Goal: Task Accomplishment & Management: Use online tool/utility

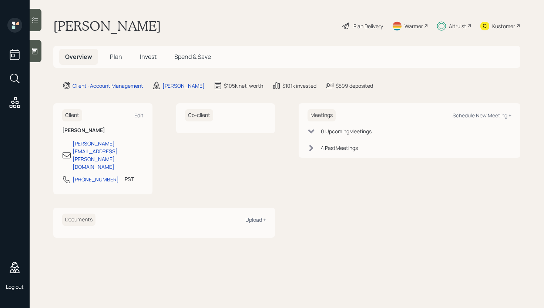
click at [505, 25] on div "Kustomer" at bounding box center [503, 26] width 23 height 8
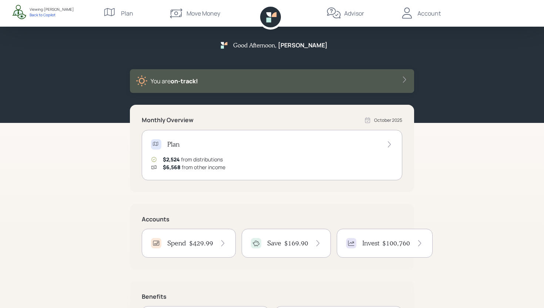
click at [220, 145] on div "Plan" at bounding box center [272, 144] width 242 height 10
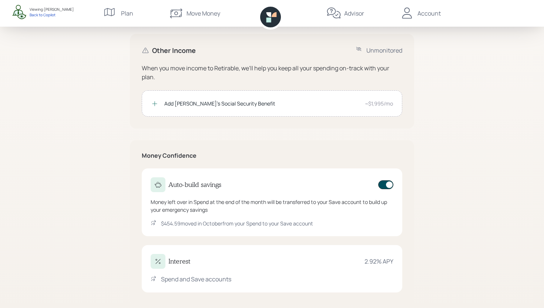
scroll to position [153, 0]
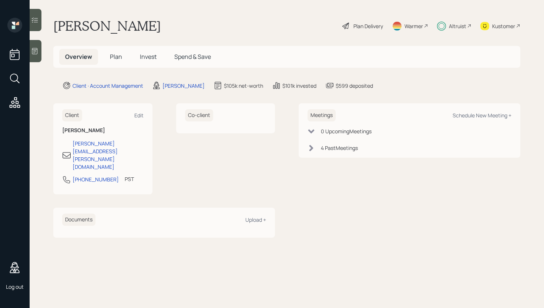
click at [120, 58] on span "Plan" at bounding box center [116, 57] width 12 height 8
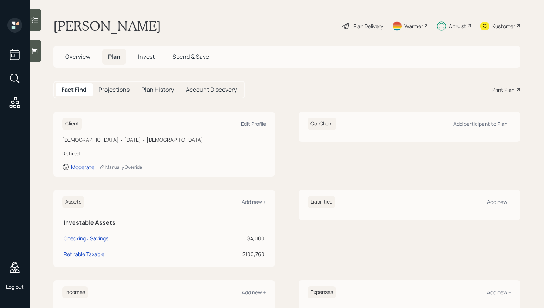
click at [178, 55] on span "Spend & Save" at bounding box center [190, 57] width 37 height 8
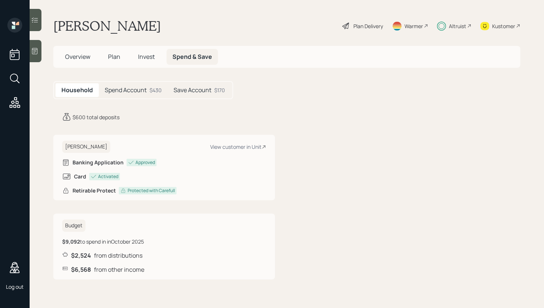
click at [140, 90] on h5 "Spend Account" at bounding box center [126, 90] width 42 height 7
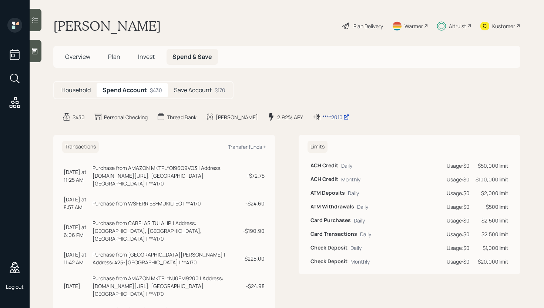
click at [322, 115] on div "****2010" at bounding box center [335, 117] width 27 height 8
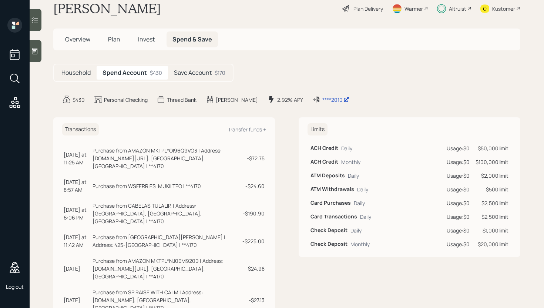
scroll to position [18, 0]
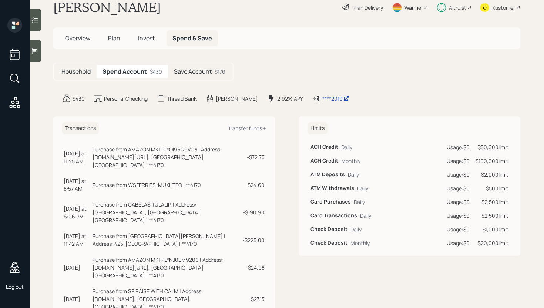
click at [247, 127] on div "Transfer funds +" at bounding box center [247, 128] width 38 height 7
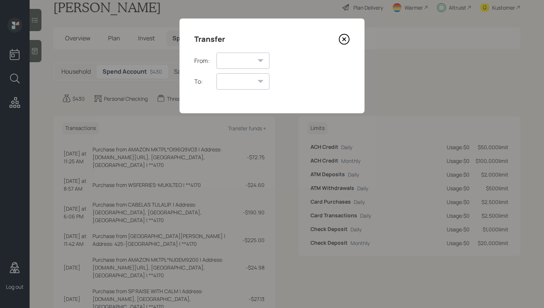
click at [247, 62] on select "Spend Account Save Account" at bounding box center [242, 61] width 53 height 16
select select "6d3c022e-6b79-4f42-a528-03600471b00c"
click at [216, 53] on select "Spend Account Save Account" at bounding box center [242, 61] width 53 height 16
click at [247, 80] on select "Save Account" at bounding box center [240, 81] width 49 height 16
select select "85fec378-3419-45fc-9067-400d33777de6"
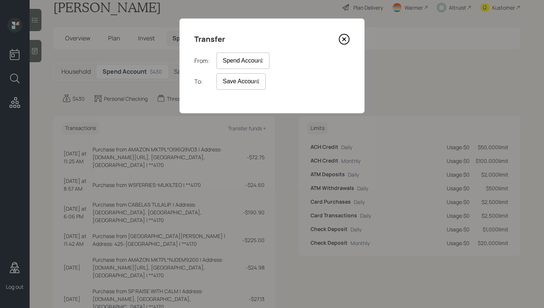
click at [216, 73] on select "Save Account" at bounding box center [240, 81] width 49 height 16
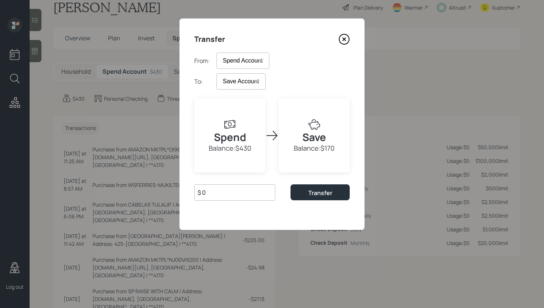
click at [242, 187] on input "$ 0" at bounding box center [234, 192] width 81 height 16
paste input "429,99"
type input "$ 419"
click at [311, 190] on div "Transfer" at bounding box center [320, 193] width 24 height 8
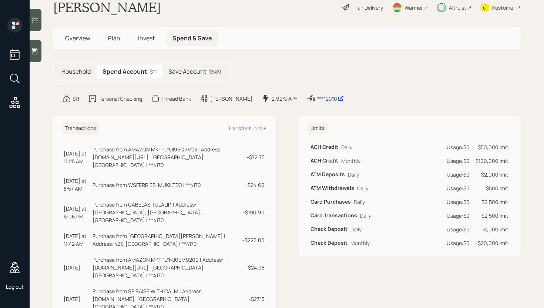
click at [506, 7] on div "Kustomer" at bounding box center [503, 8] width 23 height 8
